Goal: Find contact information: Find contact information

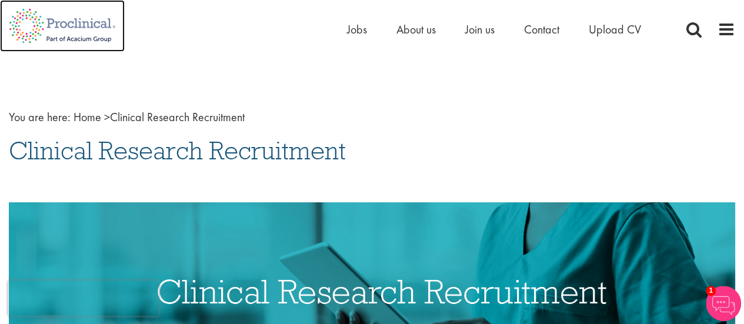
click at [49, 31] on img at bounding box center [62, 26] width 125 height 52
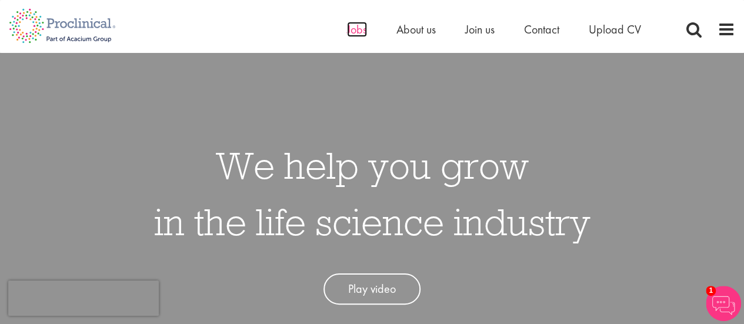
click at [364, 31] on span "Jobs" at bounding box center [357, 29] width 20 height 15
click at [536, 28] on span "Contact" at bounding box center [541, 29] width 35 height 15
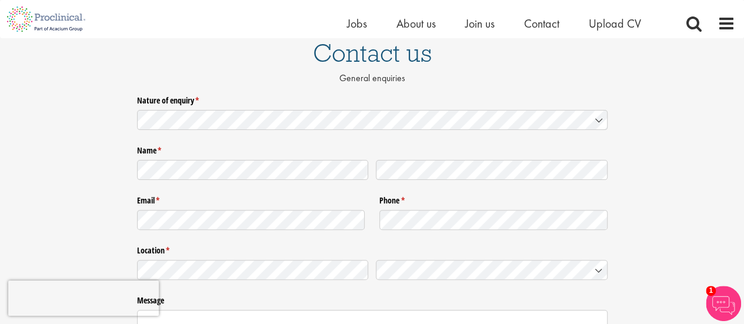
scroll to position [177, 0]
